Goal: Task Accomplishment & Management: Use online tool/utility

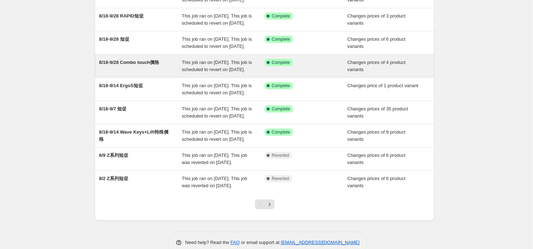
scroll to position [75, 0]
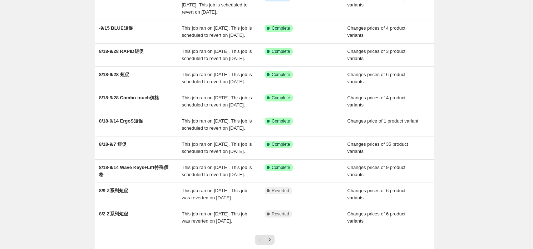
click at [38, 148] on div "NA Bulk Price Editor. This page is ready NA Bulk Price Editor Add new price [ME…" at bounding box center [264, 112] width 529 height 375
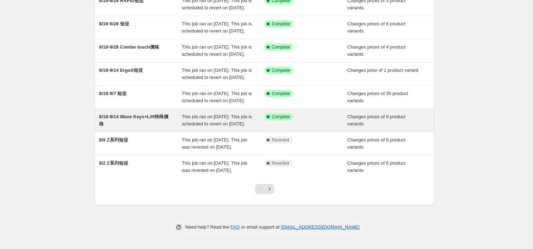
scroll to position [111, 0]
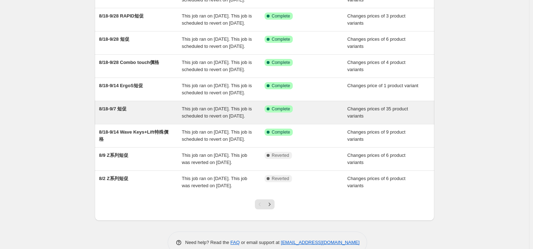
click at [197, 119] on span "This job ran on [DATE]. This job is scheduled to revert on [DATE]." at bounding box center [217, 112] width 70 height 13
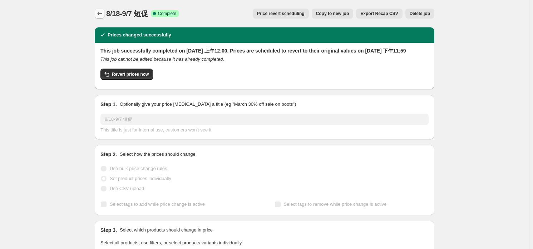
click at [103, 10] on icon "Price change jobs" at bounding box center [99, 13] width 7 height 7
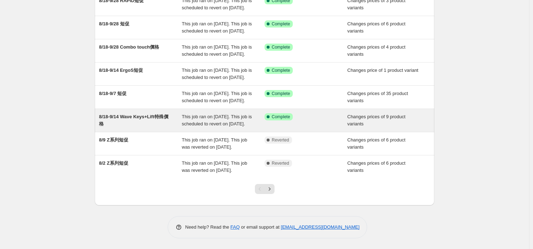
scroll to position [182, 0]
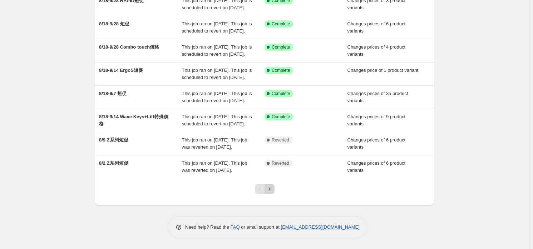
click at [273, 190] on icon "Next" at bounding box center [269, 189] width 7 height 7
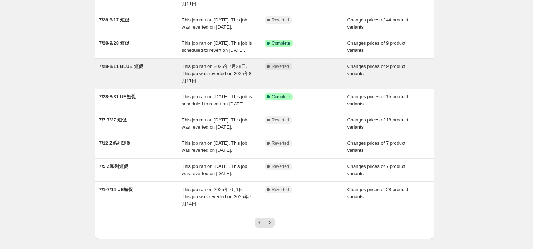
scroll to position [0, 0]
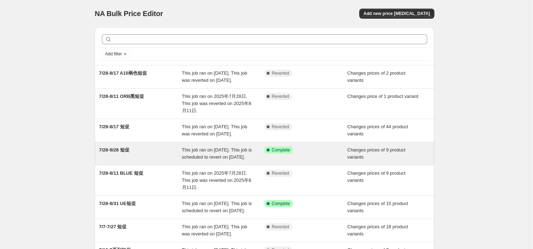
click at [196, 160] on div "This job ran on [DATE]. This job is scheduled to revert on [DATE]." at bounding box center [223, 154] width 83 height 14
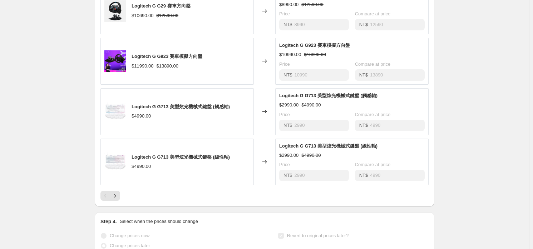
scroll to position [429, 0]
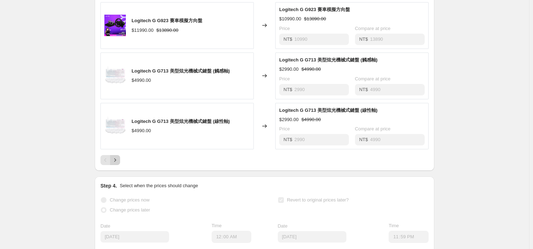
click at [116, 162] on icon "Next" at bounding box center [115, 160] width 2 height 3
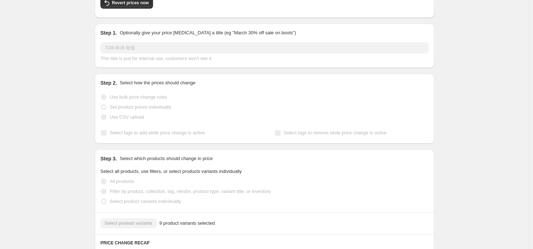
scroll to position [0, 0]
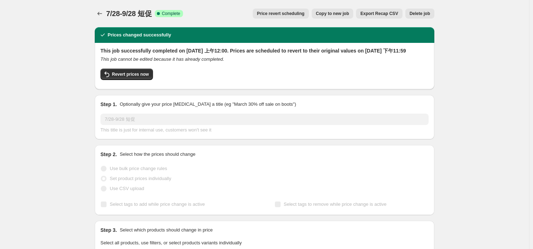
click at [98, 19] on div "7/28-9/28 短促. This page is ready 7/28-9/28 短促 Success Complete Complete Price r…" at bounding box center [265, 13] width 340 height 27
click at [98, 17] on button "Price change jobs" at bounding box center [100, 14] width 10 height 10
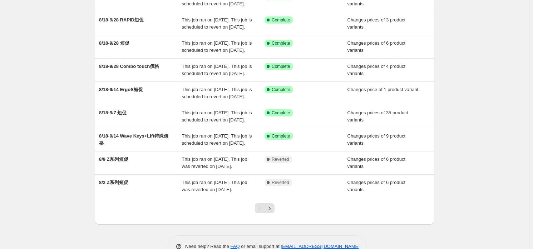
scroll to position [178, 0]
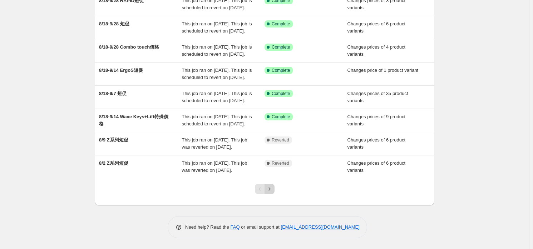
click at [272, 192] on icon "Next" at bounding box center [269, 189] width 7 height 7
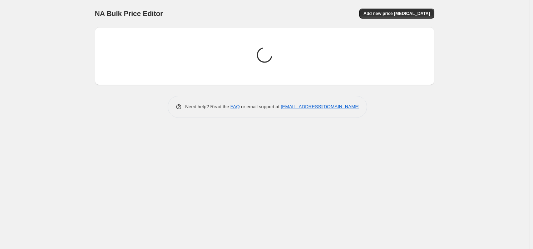
scroll to position [0, 0]
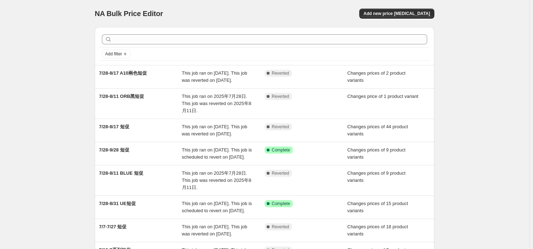
click at [61, 226] on div "NA Bulk Price Editor. This page is ready NA Bulk Price Editor Add new price [ME…" at bounding box center [264, 195] width 529 height 390
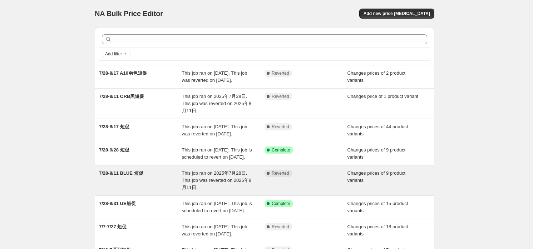
scroll to position [35, 0]
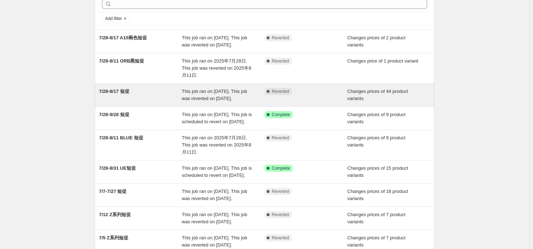
click at [163, 102] on div "7/28-8/17 短促" at bounding box center [140, 95] width 83 height 14
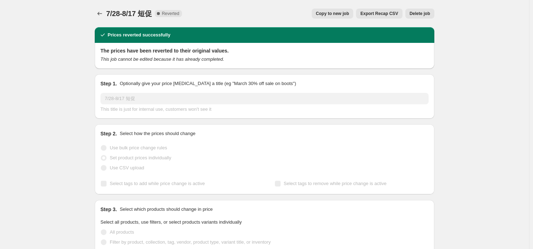
click at [98, 18] on div at bounding box center [100, 14] width 11 height 10
click at [98, 16] on icon "Price change jobs" at bounding box center [99, 13] width 7 height 7
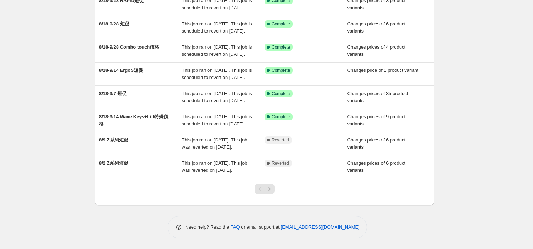
scroll to position [182, 0]
click at [273, 190] on icon "Next" at bounding box center [269, 189] width 7 height 7
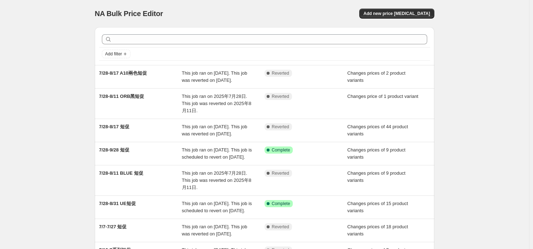
scroll to position [143, 0]
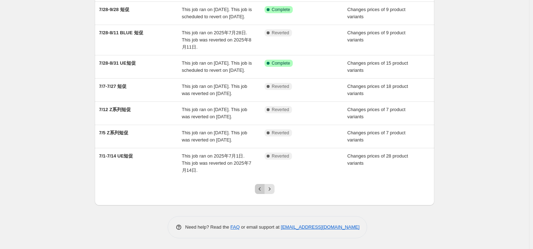
click at [258, 193] on icon "Previous" at bounding box center [259, 189] width 7 height 7
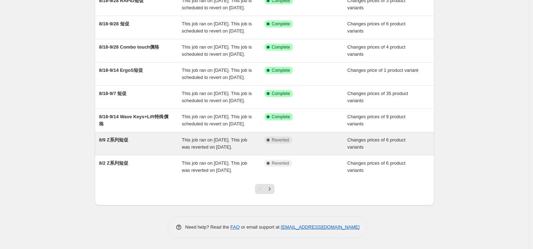
scroll to position [111, 0]
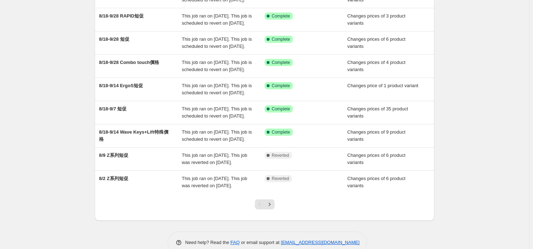
click at [45, 208] on div "NA Bulk Price Editor. This page is ready NA Bulk Price Editor Add new price [ME…" at bounding box center [264, 76] width 529 height 375
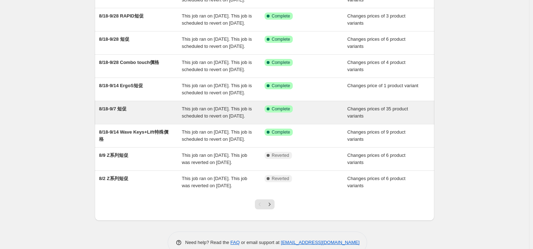
click at [117, 120] on div "8/18-9/7 短促" at bounding box center [140, 112] width 83 height 14
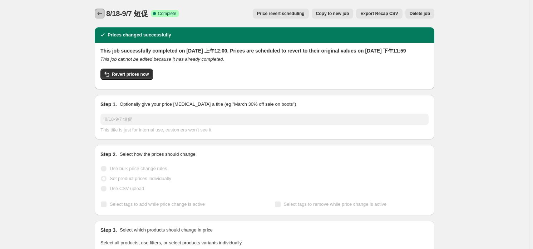
click at [101, 15] on icon "Price change jobs" at bounding box center [99, 13] width 7 height 7
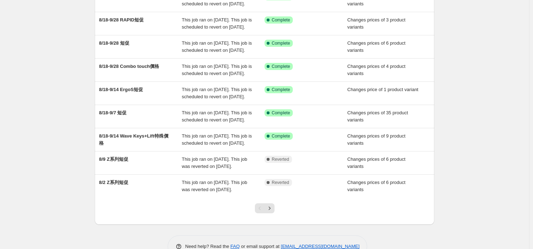
scroll to position [182, 0]
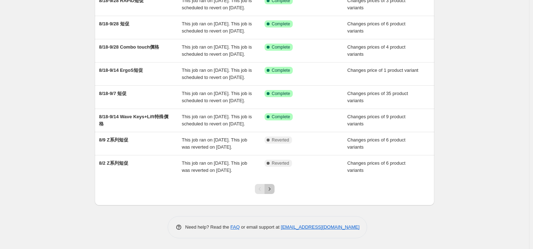
click at [273, 194] on button "Next" at bounding box center [270, 189] width 10 height 10
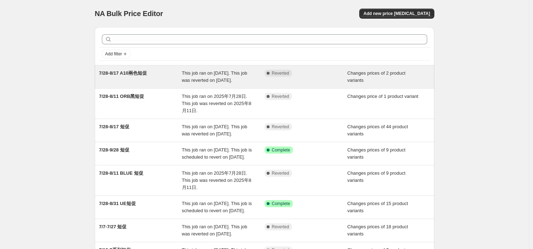
click at [169, 80] on div "7/28-8/17 A10兩色短促" at bounding box center [140, 77] width 83 height 14
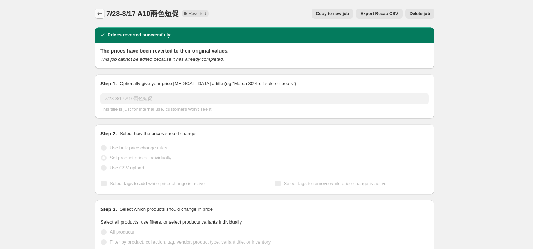
click at [101, 15] on icon "Price change jobs" at bounding box center [99, 13] width 7 height 7
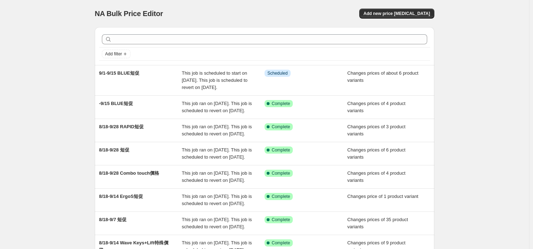
scroll to position [182, 0]
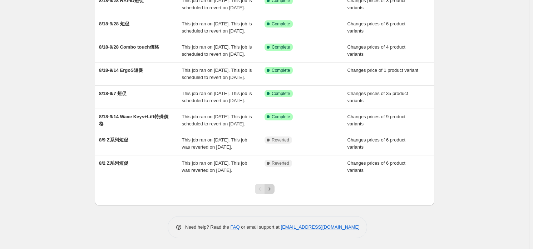
click at [272, 188] on icon "Next" at bounding box center [269, 189] width 7 height 7
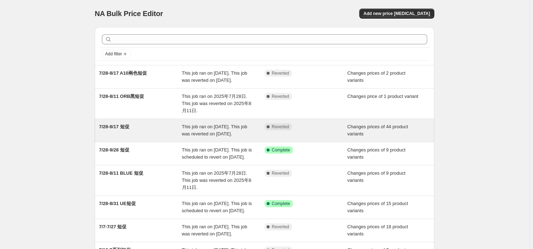
click at [163, 137] on div "7/28-8/17 短促" at bounding box center [140, 130] width 83 height 14
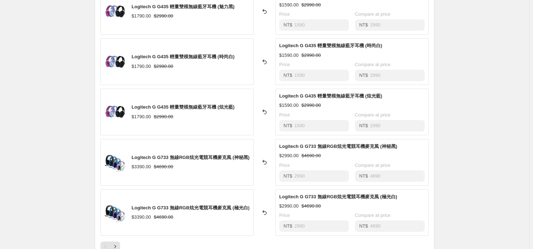
scroll to position [464, 0]
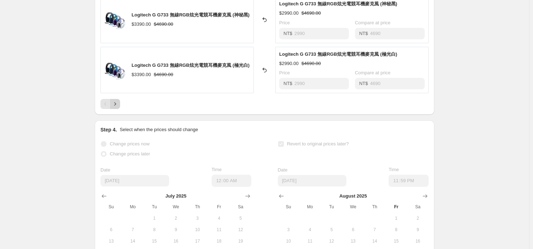
click at [120, 106] on button "Next" at bounding box center [115, 104] width 10 height 10
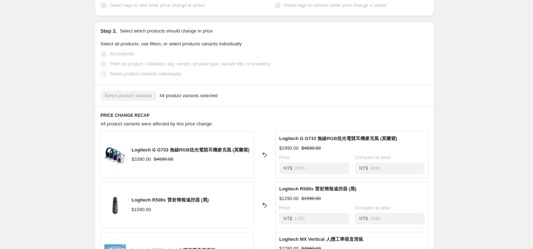
scroll to position [357, 0]
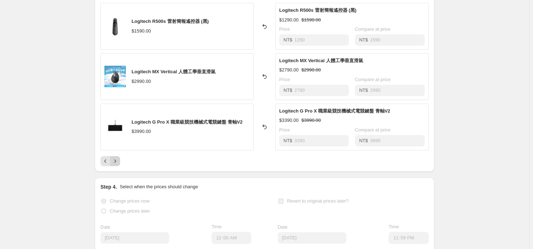
click at [117, 162] on icon "Next" at bounding box center [115, 161] width 7 height 7
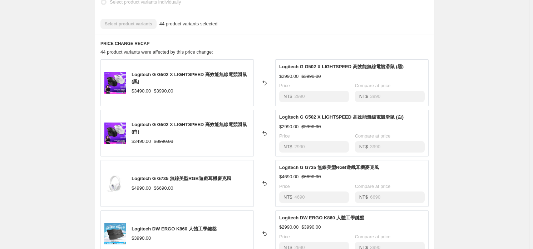
scroll to position [393, 0]
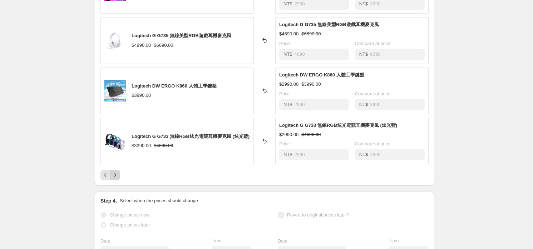
click at [119, 177] on icon "Next" at bounding box center [115, 175] width 7 height 7
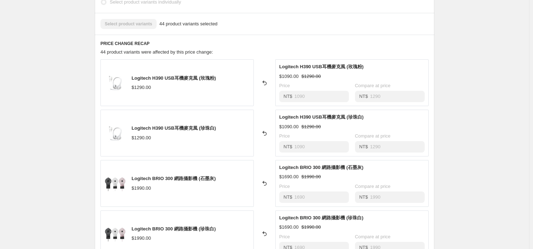
scroll to position [429, 0]
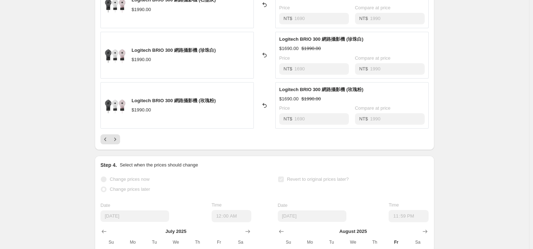
click at [119, 148] on div "PRICE CHANGE RECAP 44 product variants were affected by this price change: Logi…" at bounding box center [265, 3] width 340 height 294
click at [118, 142] on button "Next" at bounding box center [115, 139] width 10 height 10
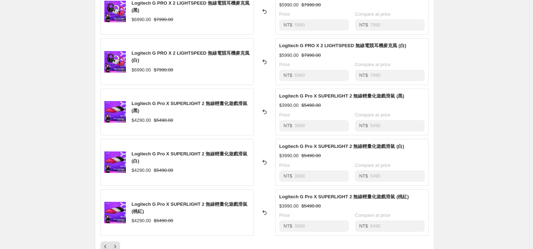
scroll to position [357, 0]
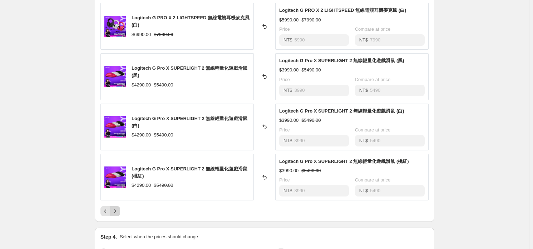
click at [120, 206] on button "Next" at bounding box center [115, 211] width 10 height 10
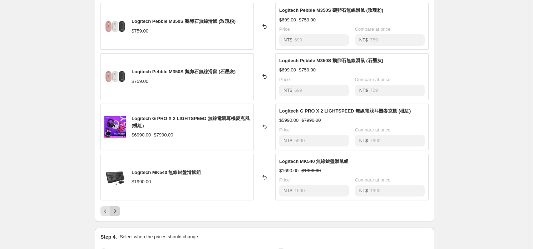
click at [112, 214] on button "Next" at bounding box center [115, 211] width 10 height 10
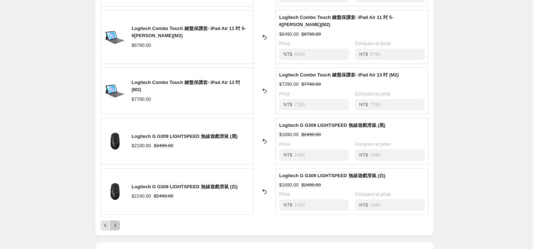
click at [113, 222] on icon "Next" at bounding box center [115, 225] width 7 height 7
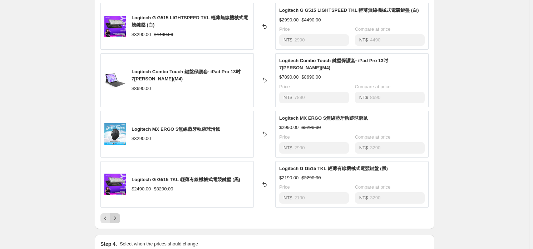
click at [119, 215] on icon "Next" at bounding box center [115, 218] width 7 height 7
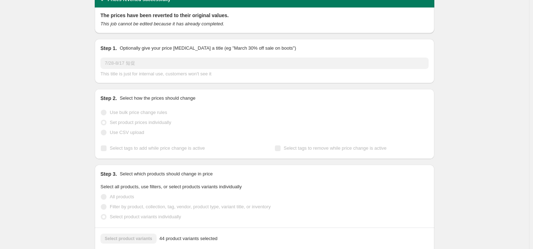
scroll to position [0, 0]
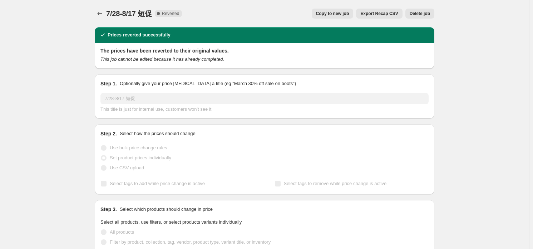
click at [98, 7] on div "7/28-8/17 短促. This page is ready 7/28-8/17 短促 Complete Reverted Copy to new job…" at bounding box center [265, 13] width 340 height 27
click at [102, 10] on button "Price change jobs" at bounding box center [100, 14] width 10 height 10
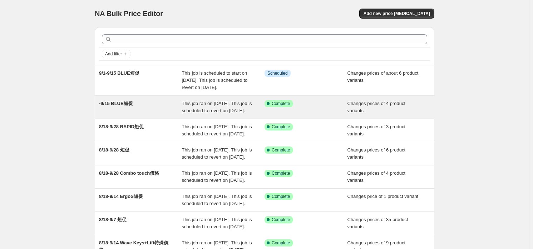
scroll to position [35, 0]
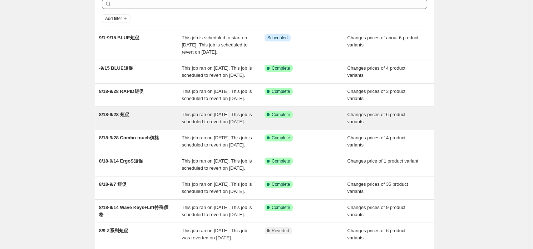
click at [161, 130] on div "8/18-9/28 短促 This job ran on [DATE]. This job is scheduled to revert on [DATE].…" at bounding box center [265, 118] width 340 height 23
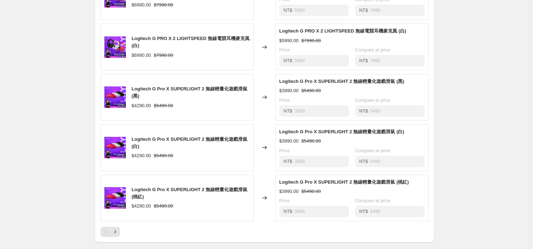
scroll to position [429, 0]
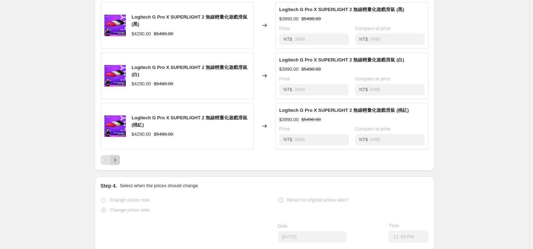
click at [119, 164] on icon "Next" at bounding box center [115, 160] width 7 height 7
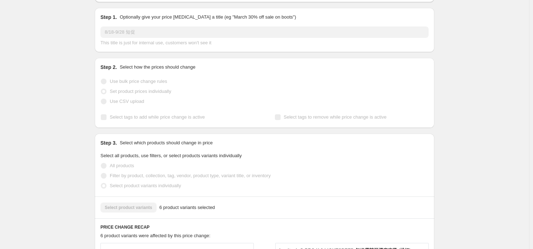
scroll to position [0, 0]
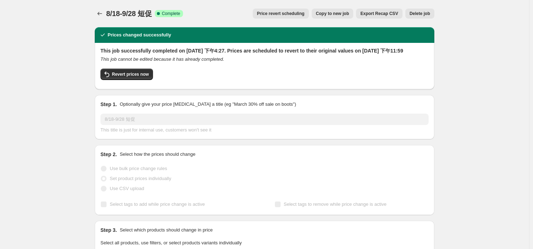
click at [99, 13] on icon "Price change jobs" at bounding box center [99, 13] width 7 height 7
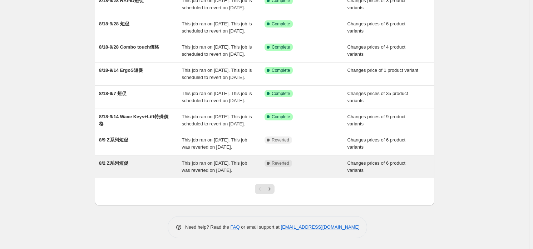
scroll to position [111, 0]
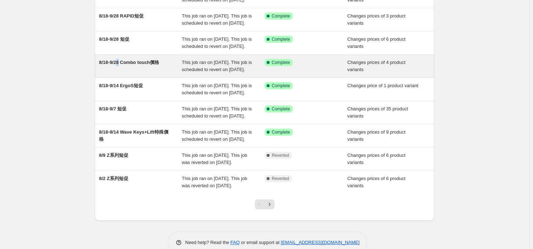
drag, startPoint x: 136, startPoint y: 93, endPoint x: 122, endPoint y: 93, distance: 14.3
click at [122, 65] on span "8/18-9/28 Combo touch價格" at bounding box center [129, 62] width 60 height 5
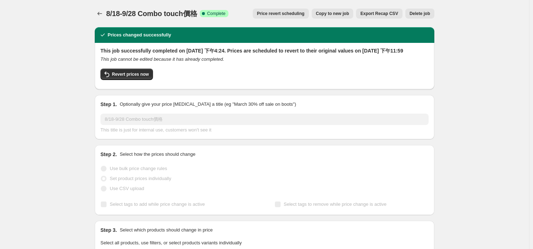
click at [97, 7] on div "8/18-9/28 Combo touch價格. This page is ready 8/18-9/28 Combo touch價格 Success Com…" at bounding box center [265, 13] width 340 height 27
click at [100, 8] on div "8/18-9/28 Combo touch價格. This page is ready 8/18-9/28 Combo touch價格 Success Com…" at bounding box center [265, 13] width 340 height 27
click at [103, 9] on button "Price change jobs" at bounding box center [100, 14] width 10 height 10
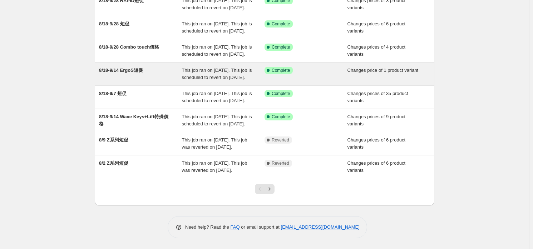
scroll to position [178, 0]
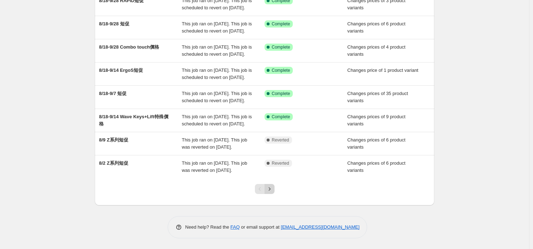
click at [275, 194] on button "Next" at bounding box center [270, 189] width 10 height 10
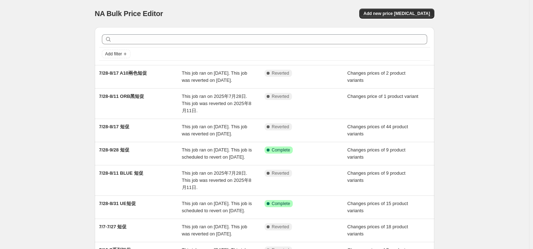
scroll to position [182, 0]
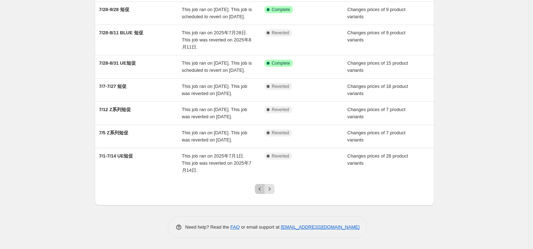
click at [261, 186] on icon "Previous" at bounding box center [259, 189] width 7 height 7
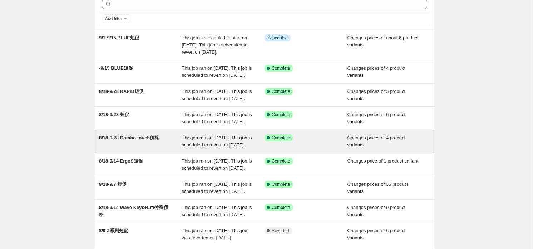
scroll to position [71, 0]
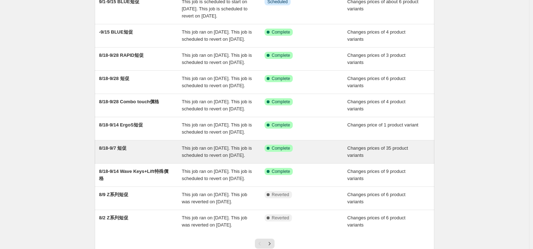
click at [145, 159] on div "8/18-9/7 短促" at bounding box center [140, 152] width 83 height 14
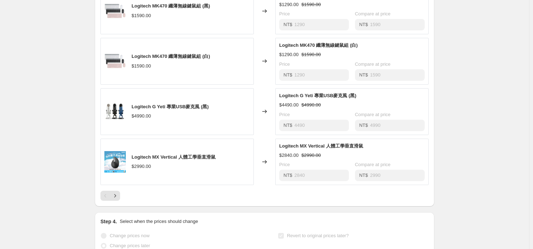
scroll to position [500, 0]
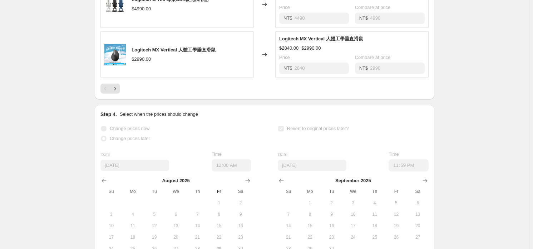
click at [116, 92] on icon "Next" at bounding box center [115, 88] width 7 height 7
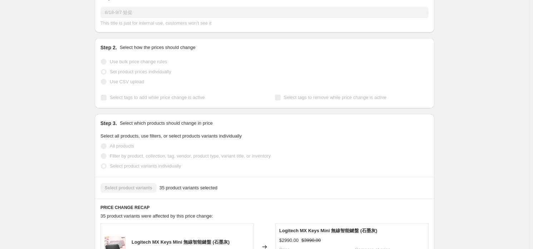
scroll to position [0, 0]
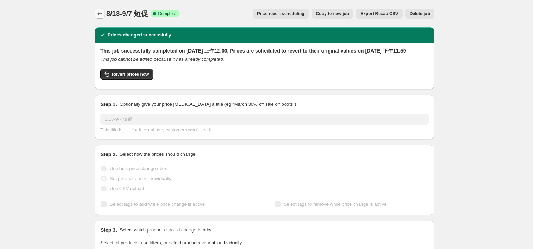
click at [101, 13] on icon "Price change jobs" at bounding box center [99, 13] width 7 height 7
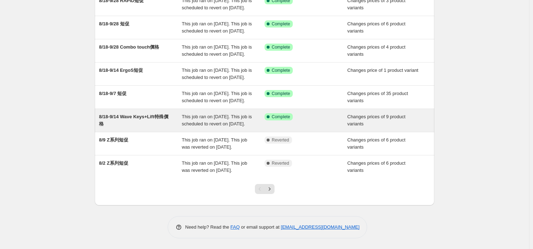
scroll to position [178, 0]
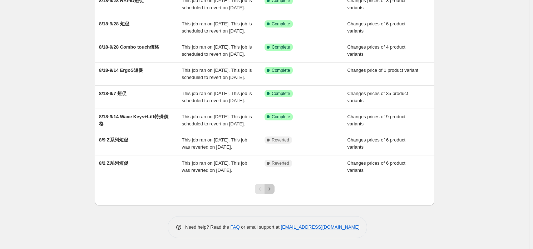
click at [270, 193] on icon "Next" at bounding box center [269, 189] width 7 height 7
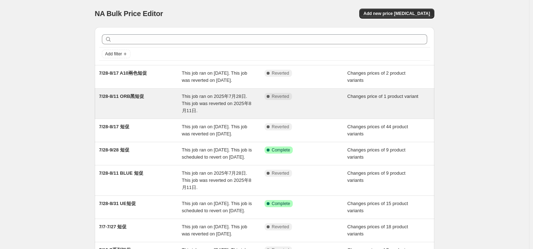
scroll to position [35, 0]
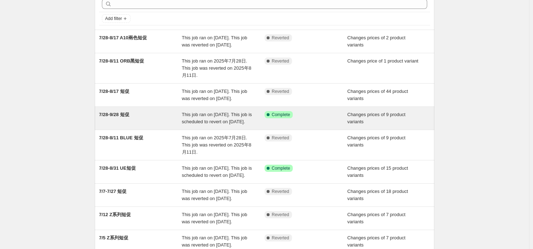
click at [153, 125] on div "7/28-9/28 短促" at bounding box center [140, 118] width 83 height 14
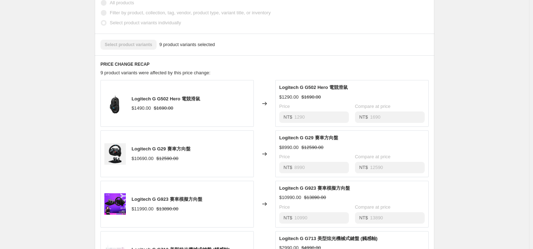
scroll to position [393, 0]
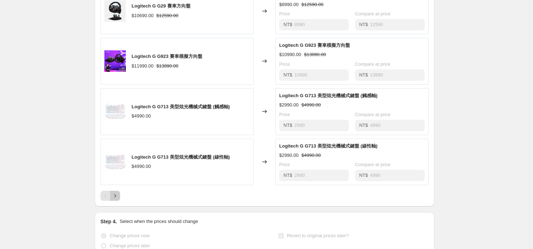
click at [115, 199] on icon "Next" at bounding box center [115, 195] width 7 height 7
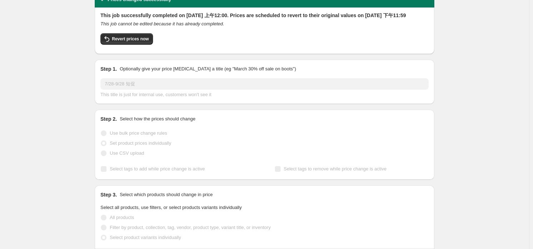
scroll to position [0, 0]
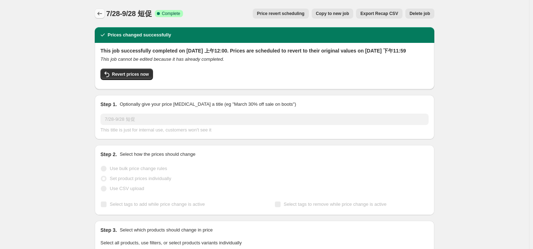
click at [101, 16] on icon "Price change jobs" at bounding box center [99, 13] width 7 height 7
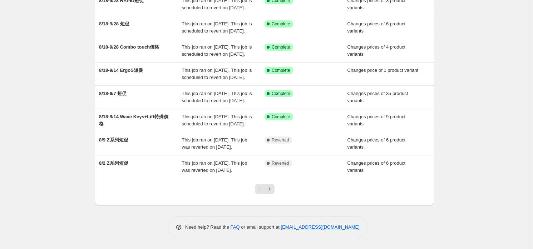
scroll to position [182, 0]
click at [271, 191] on icon "Next" at bounding box center [269, 189] width 7 height 7
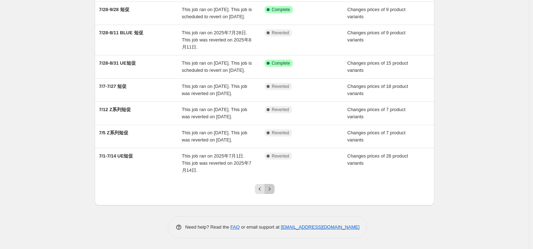
click at [273, 189] on icon "Next" at bounding box center [269, 189] width 7 height 7
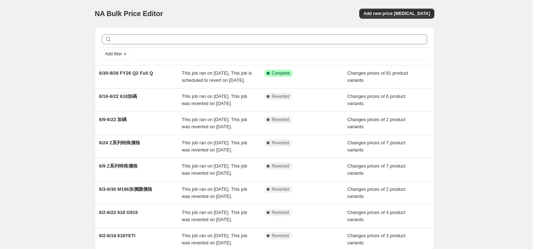
scroll to position [178, 0]
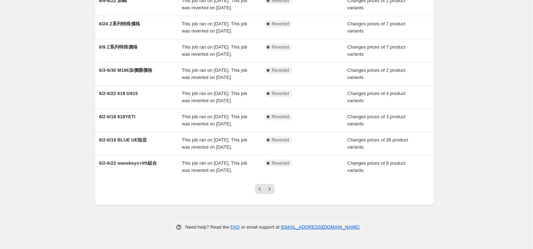
click at [255, 194] on div at bounding box center [264, 191] width 29 height 27
click at [260, 193] on icon "Previous" at bounding box center [259, 189] width 7 height 7
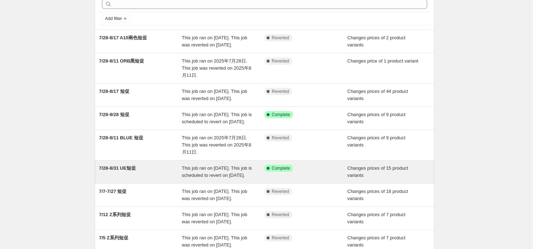
scroll to position [71, 0]
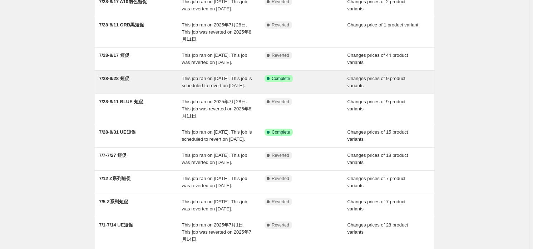
click at [150, 89] on div "7/28-9/28 短促" at bounding box center [140, 82] width 83 height 14
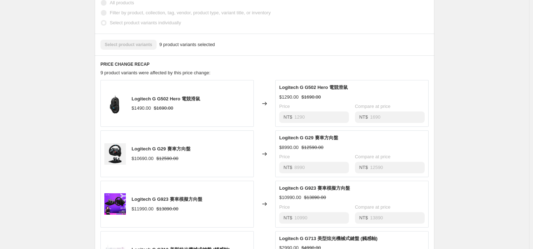
scroll to position [393, 0]
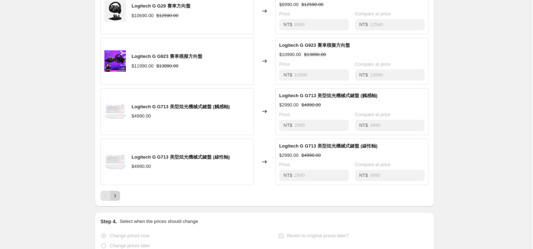
click at [115, 198] on button "Next" at bounding box center [115, 196] width 10 height 10
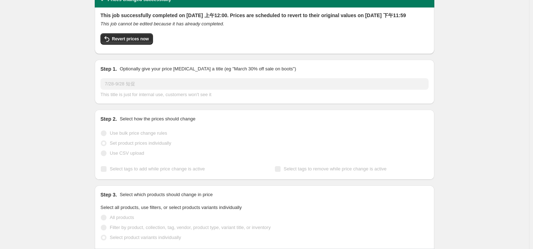
scroll to position [0, 0]
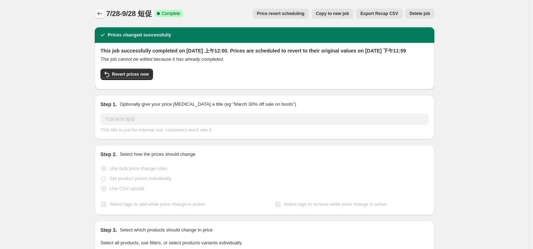
click at [103, 9] on button "Price change jobs" at bounding box center [100, 14] width 10 height 10
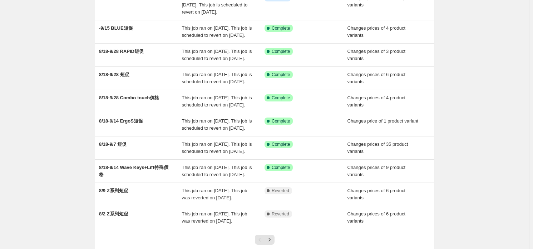
scroll to position [182, 0]
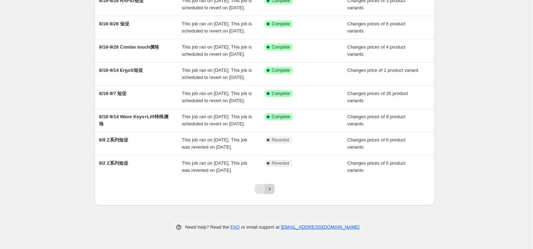
click at [273, 190] on icon "Next" at bounding box center [269, 189] width 7 height 7
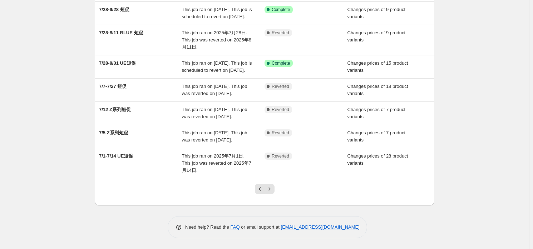
click at [263, 184] on div "Pagination" at bounding box center [260, 189] width 10 height 10
click at [263, 187] on icon "Previous" at bounding box center [259, 189] width 7 height 7
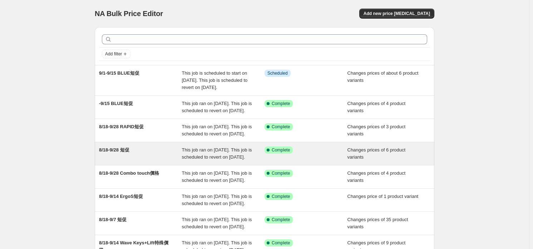
scroll to position [35, 0]
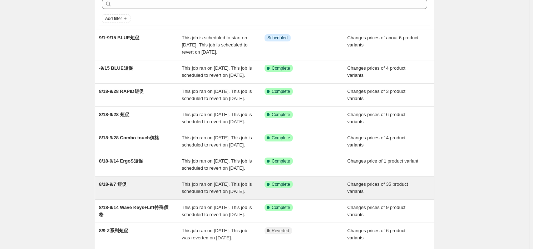
click at [181, 195] on div "8/18-9/7 短促" at bounding box center [140, 188] width 83 height 14
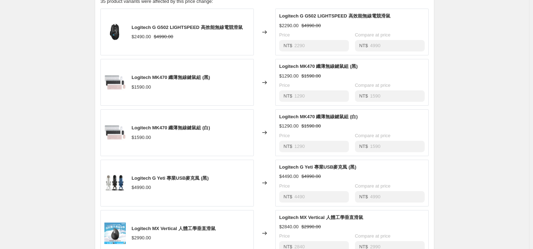
scroll to position [429, 0]
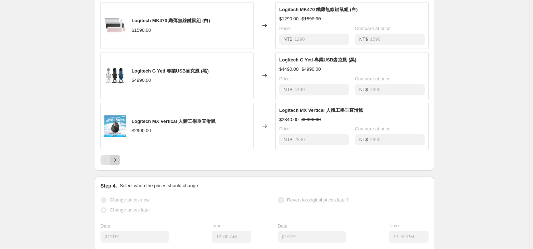
click at [117, 164] on icon "Next" at bounding box center [115, 160] width 7 height 7
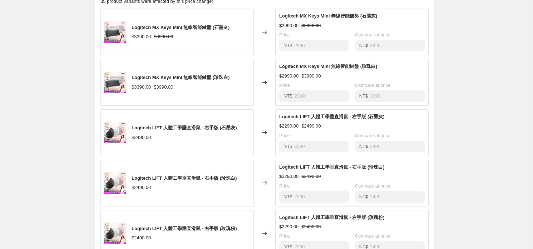
scroll to position [464, 0]
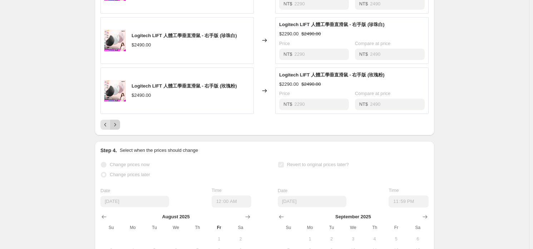
click at [118, 128] on icon "Next" at bounding box center [115, 124] width 7 height 7
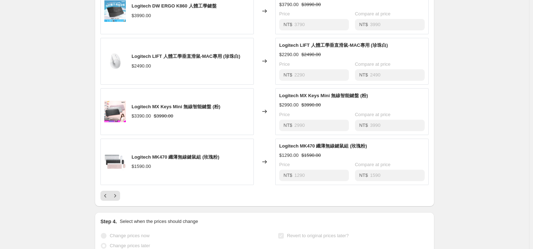
scroll to position [429, 0]
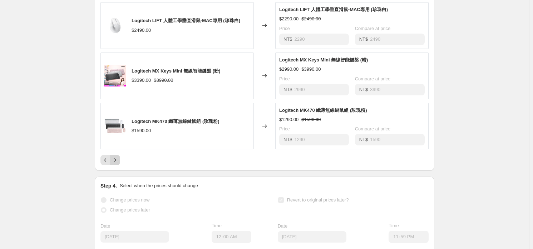
click at [117, 164] on icon "Next" at bounding box center [115, 160] width 7 height 7
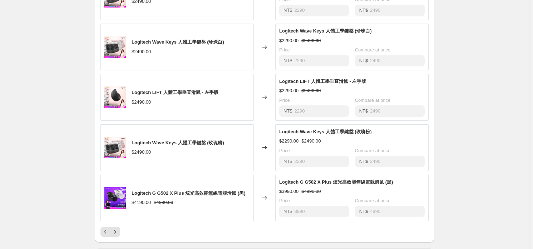
scroll to position [393, 0]
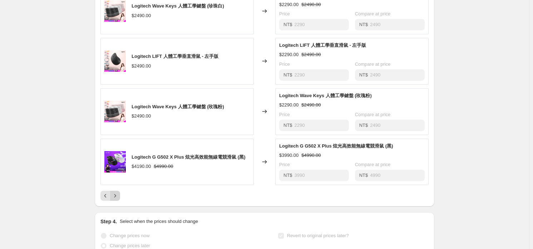
click at [120, 201] on button "Next" at bounding box center [115, 196] width 10 height 10
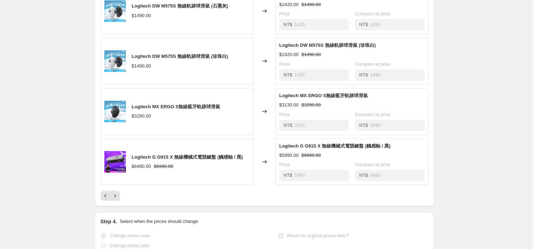
scroll to position [429, 0]
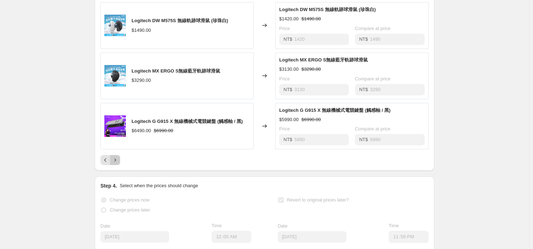
click at [112, 165] on button "Next" at bounding box center [115, 160] width 10 height 10
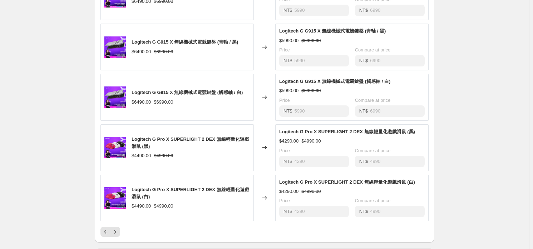
scroll to position [393, 0]
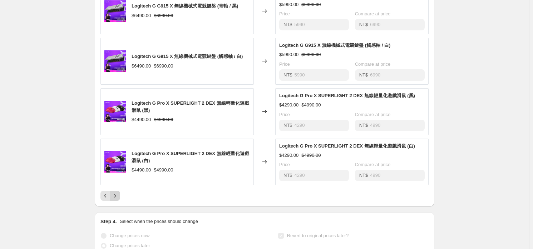
click at [118, 199] on icon "Next" at bounding box center [115, 195] width 7 height 7
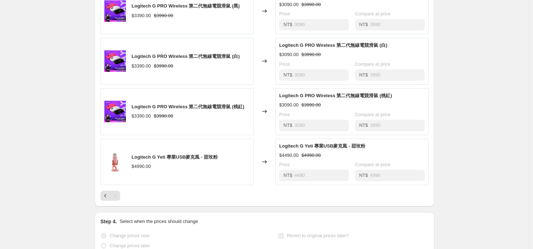
scroll to position [464, 0]
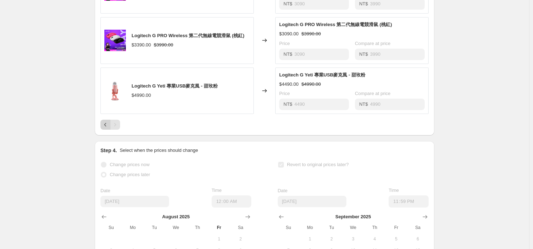
click at [103, 128] on icon "Previous" at bounding box center [105, 124] width 7 height 7
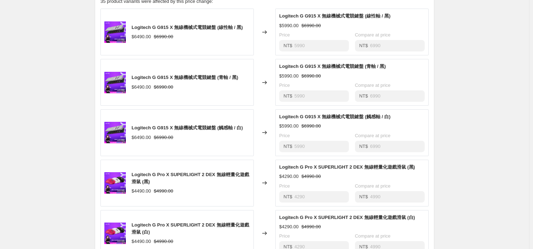
scroll to position [393, 0]
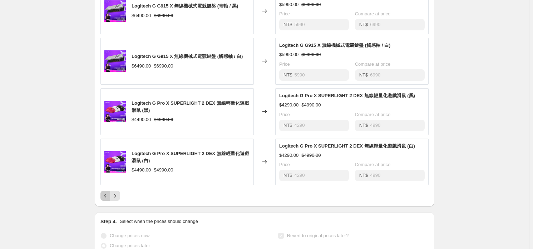
click at [108, 199] on icon "Previous" at bounding box center [105, 195] width 7 height 7
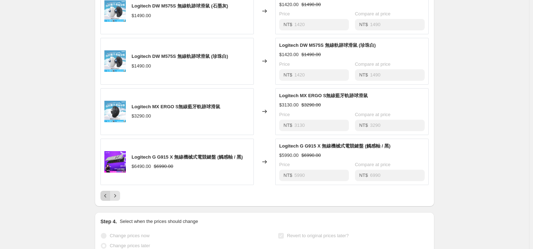
click at [103, 201] on button "Previous" at bounding box center [105, 196] width 10 height 10
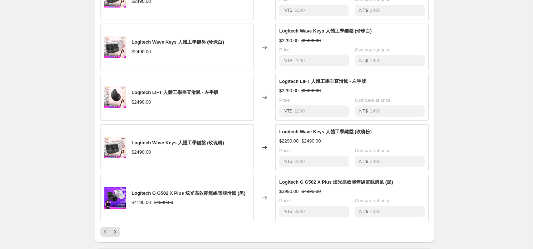
scroll to position [429, 0]
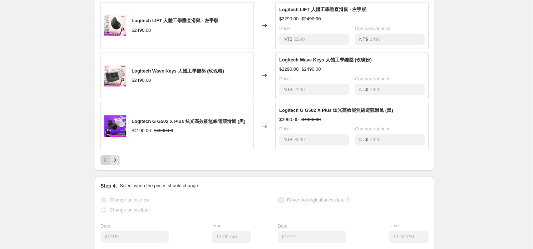
click at [103, 165] on button "Previous" at bounding box center [105, 160] width 10 height 10
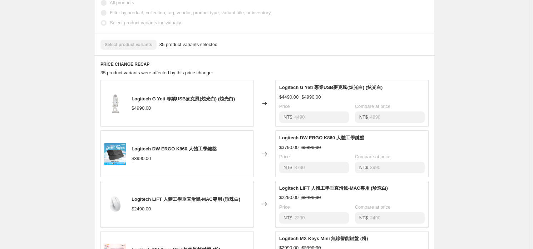
scroll to position [357, 0]
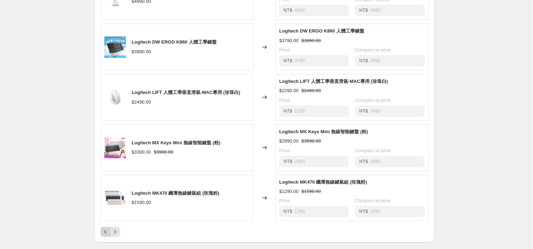
click at [108, 236] on icon "Previous" at bounding box center [105, 231] width 7 height 7
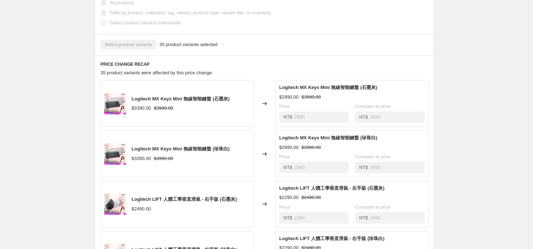
scroll to position [393, 0]
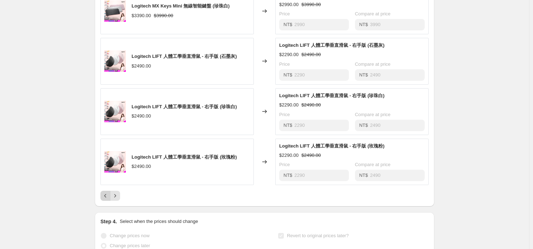
click at [104, 199] on icon "Previous" at bounding box center [105, 195] width 7 height 7
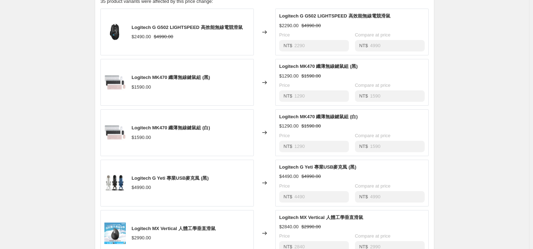
scroll to position [286, 0]
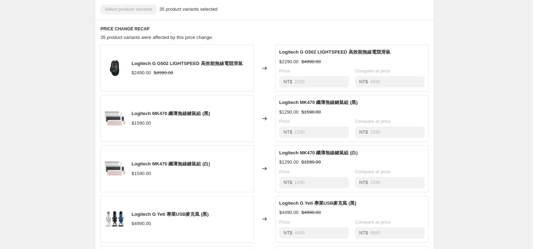
click at [211, 85] on div "Logitech G G502 LIGHTSPEED 高效能無線電競滑鼠 $2490.00 $4990.00" at bounding box center [176, 68] width 153 height 47
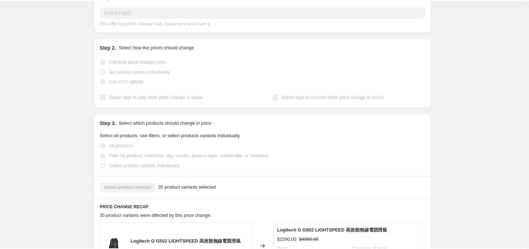
scroll to position [0, 0]
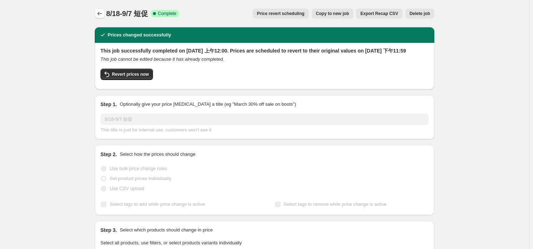
click at [103, 16] on icon "Price change jobs" at bounding box center [99, 13] width 7 height 7
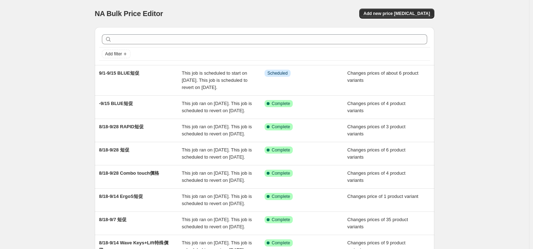
click at [58, 138] on div "NA Bulk Price Editor. This page is ready NA Bulk Price Editor Add new price [ME…" at bounding box center [264, 187] width 529 height 375
click at [202, 10] on div "NA Bulk Price Editor" at bounding box center [176, 14] width 163 height 10
